Goal: Transaction & Acquisition: Purchase product/service

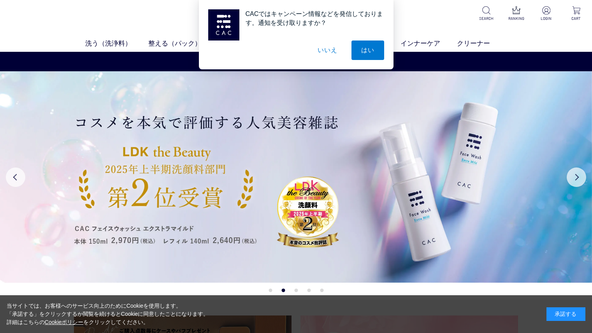
click at [327, 49] on button "いいえ" at bounding box center [327, 49] width 39 height 19
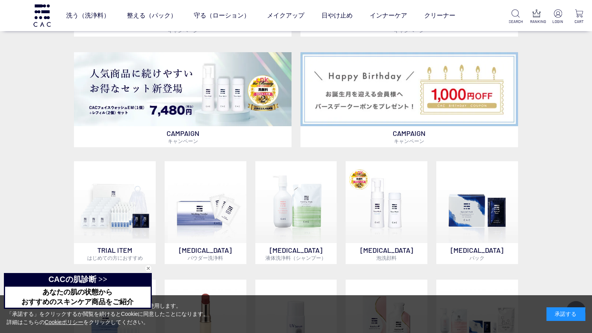
scroll to position [432, 0]
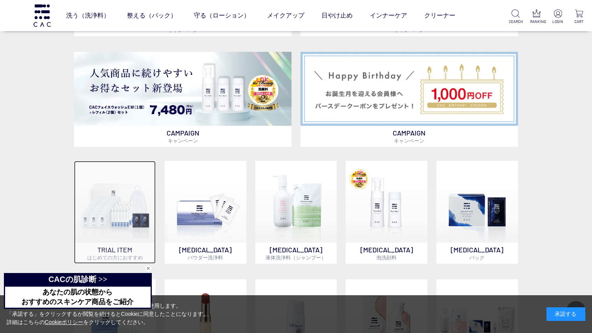
click at [110, 212] on img at bounding box center [115, 202] width 82 height 82
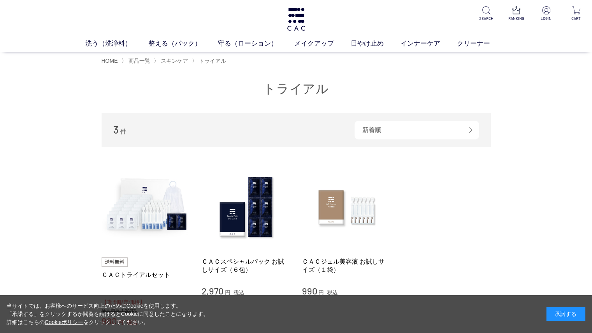
scroll to position [67, 0]
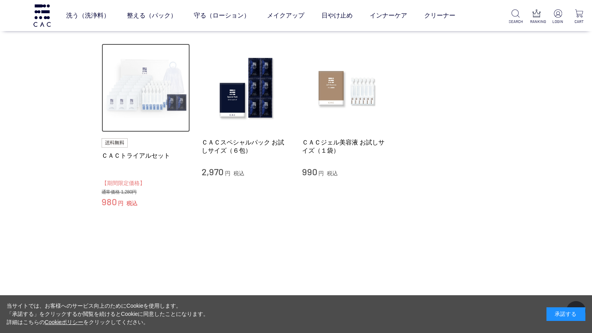
click at [139, 92] on img at bounding box center [146, 88] width 89 height 89
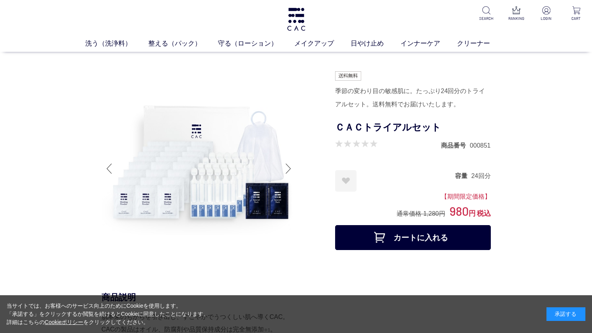
click at [402, 241] on button "カートに入れる" at bounding box center [413, 237] width 156 height 25
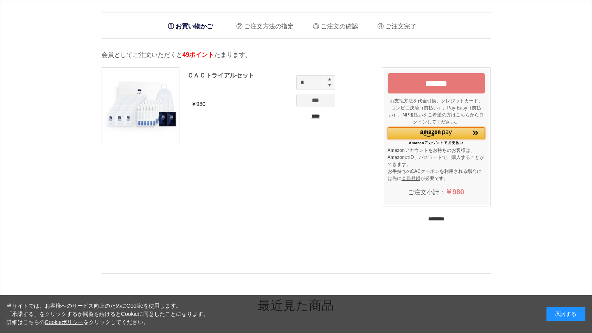
click at [422, 132] on img "Amazon Pay - Amazonアカウントをお使いください" at bounding box center [436, 133] width 32 height 6
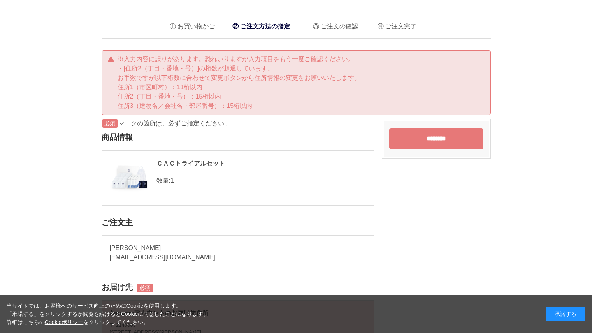
click at [436, 139] on input "********" at bounding box center [436, 138] width 94 height 21
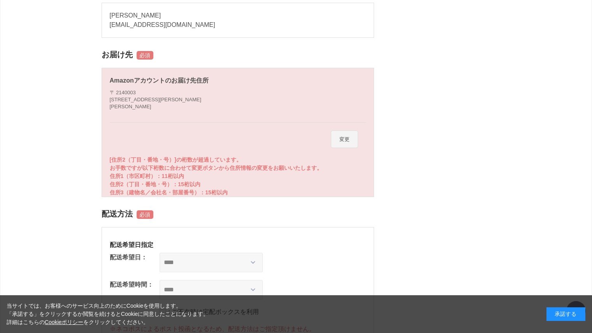
scroll to position [234, 0]
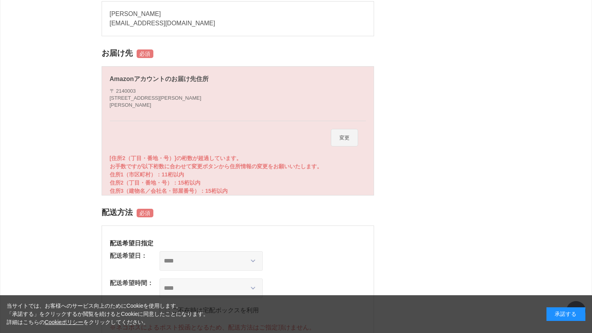
click at [346, 135] on button "変更" at bounding box center [344, 138] width 27 height 18
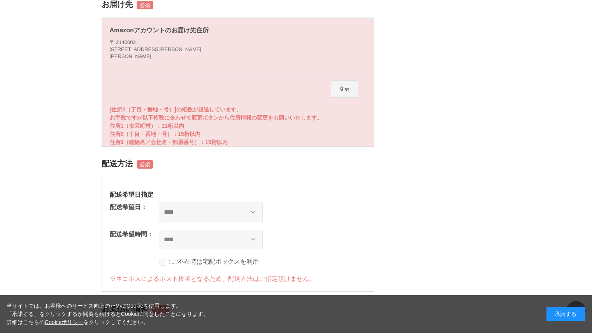
scroll to position [268, 0]
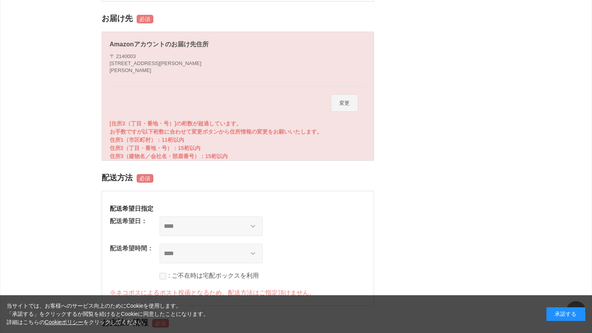
click at [341, 103] on button "変更" at bounding box center [344, 103] width 27 height 18
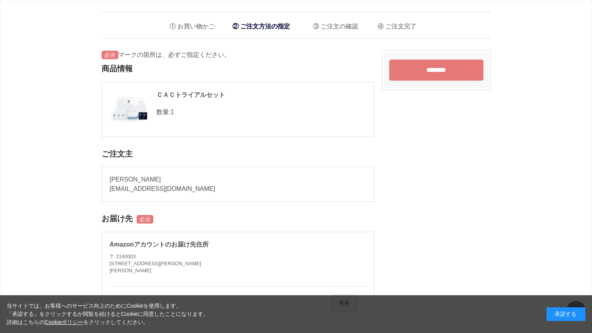
click at [434, 66] on input "********" at bounding box center [436, 70] width 94 height 21
